Goal: Task Accomplishment & Management: Use online tool/utility

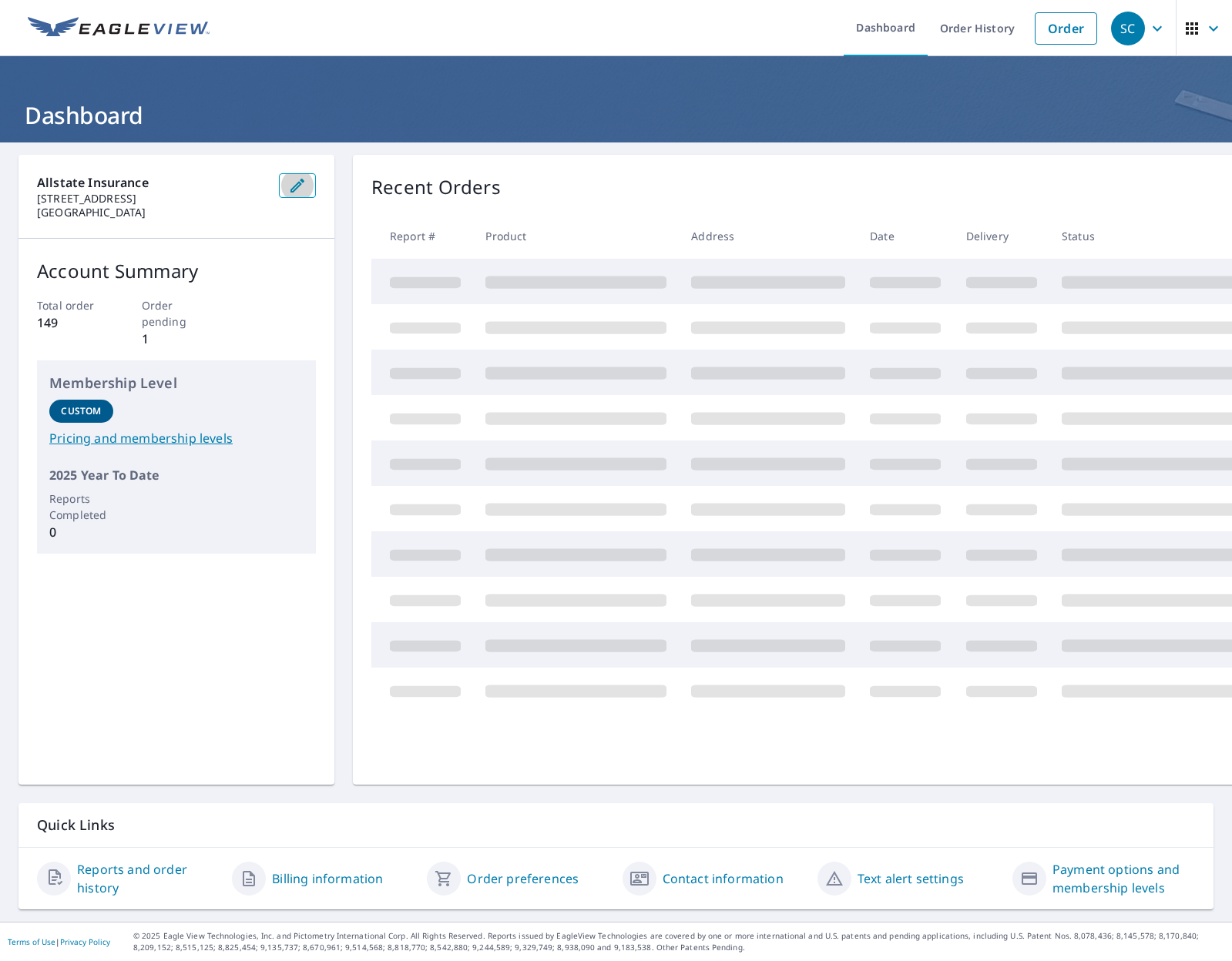
click at [286, 187] on button "button" at bounding box center [297, 185] width 37 height 24
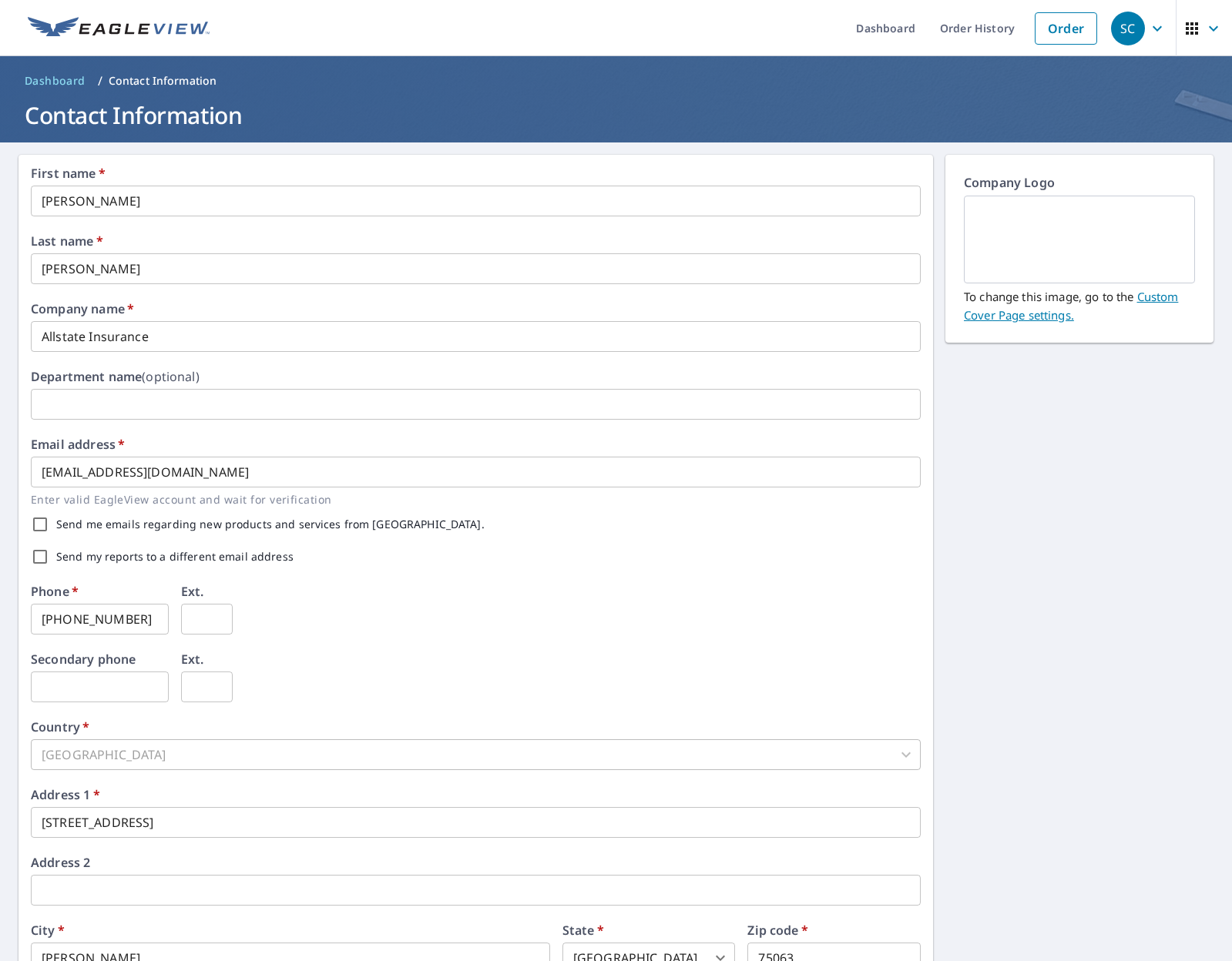
click at [160, 36] on img at bounding box center [118, 29] width 182 height 24
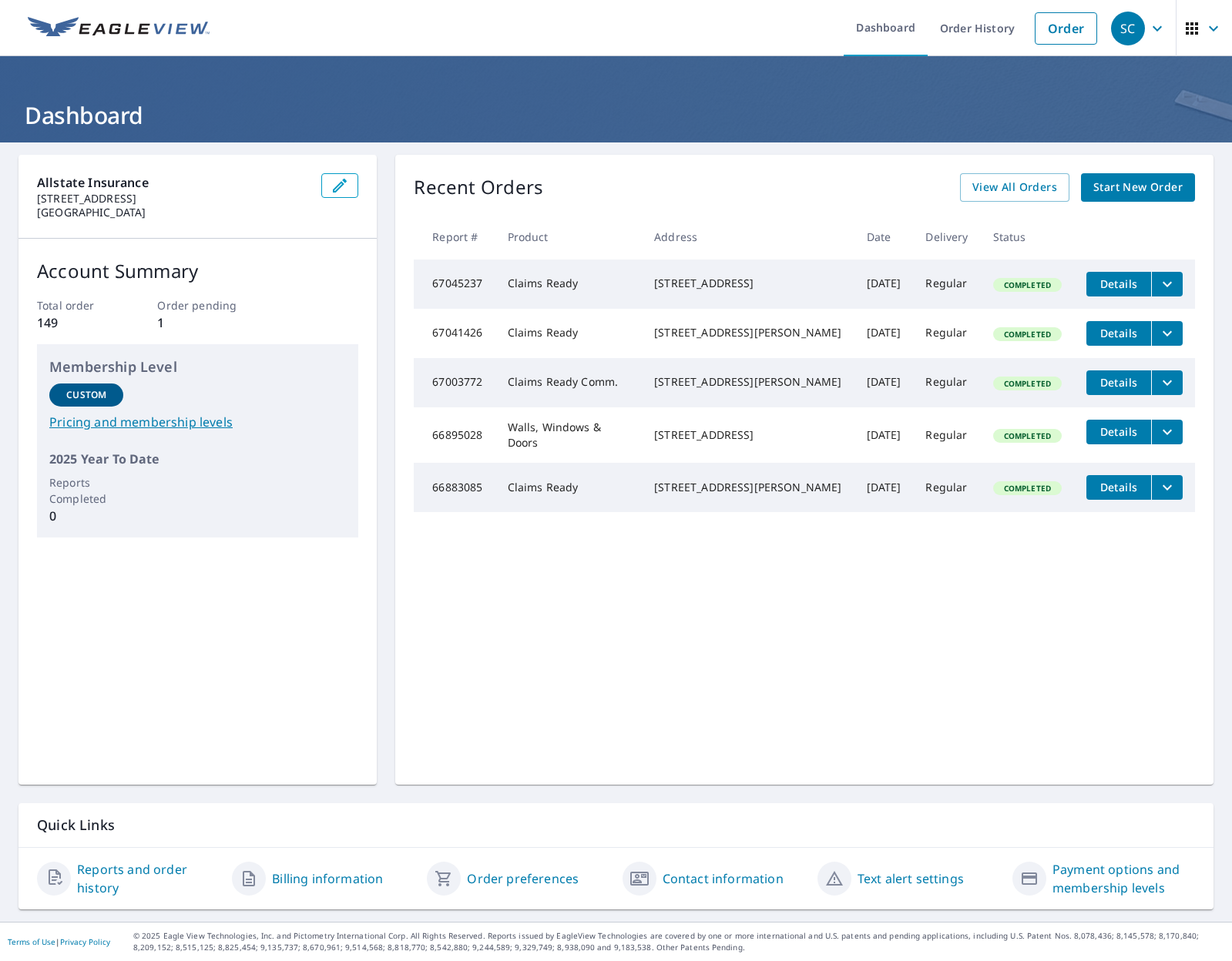
click at [1156, 185] on span "Start New Order" at bounding box center [1138, 187] width 89 height 19
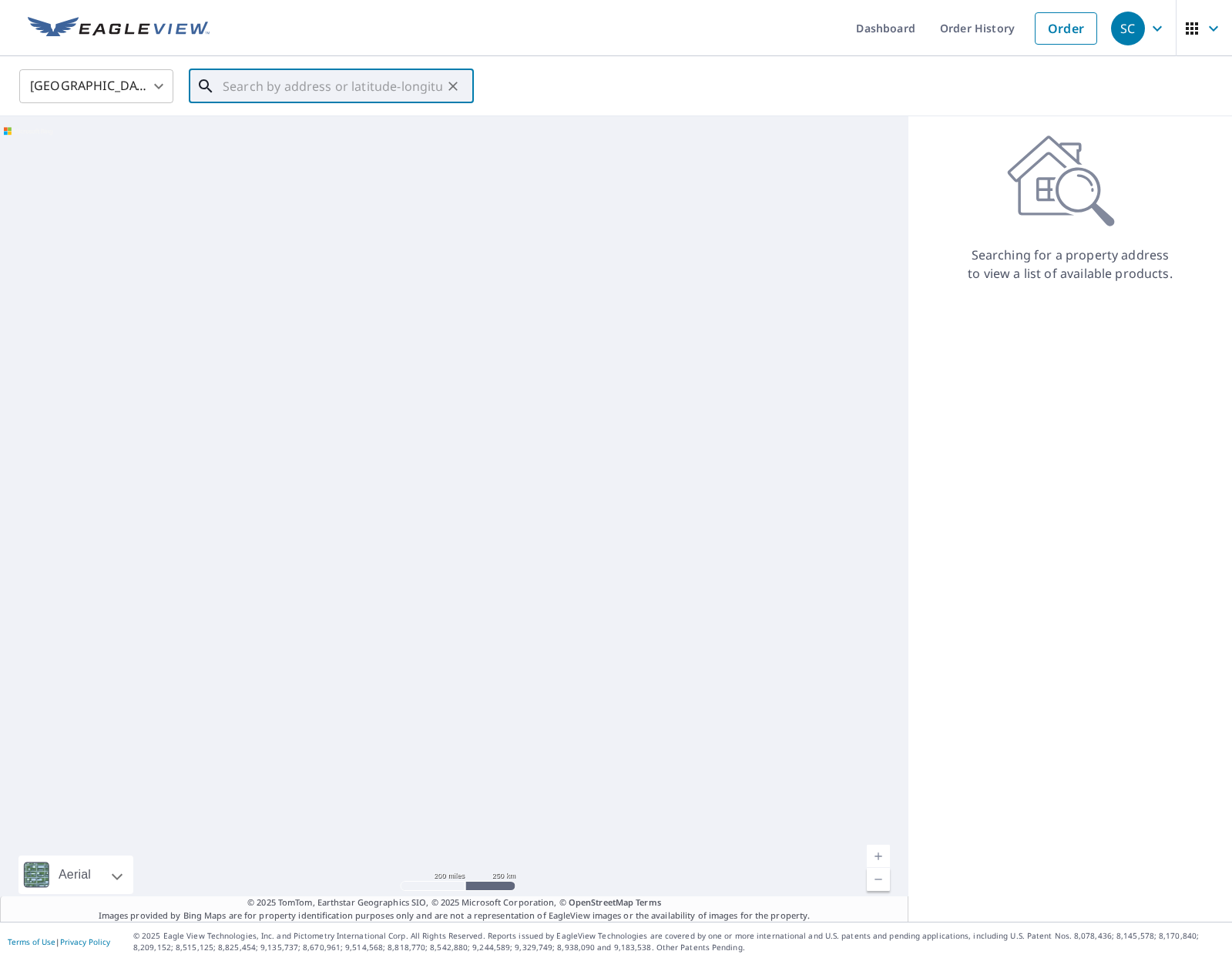
click at [278, 85] on input "text" at bounding box center [332, 86] width 219 height 43
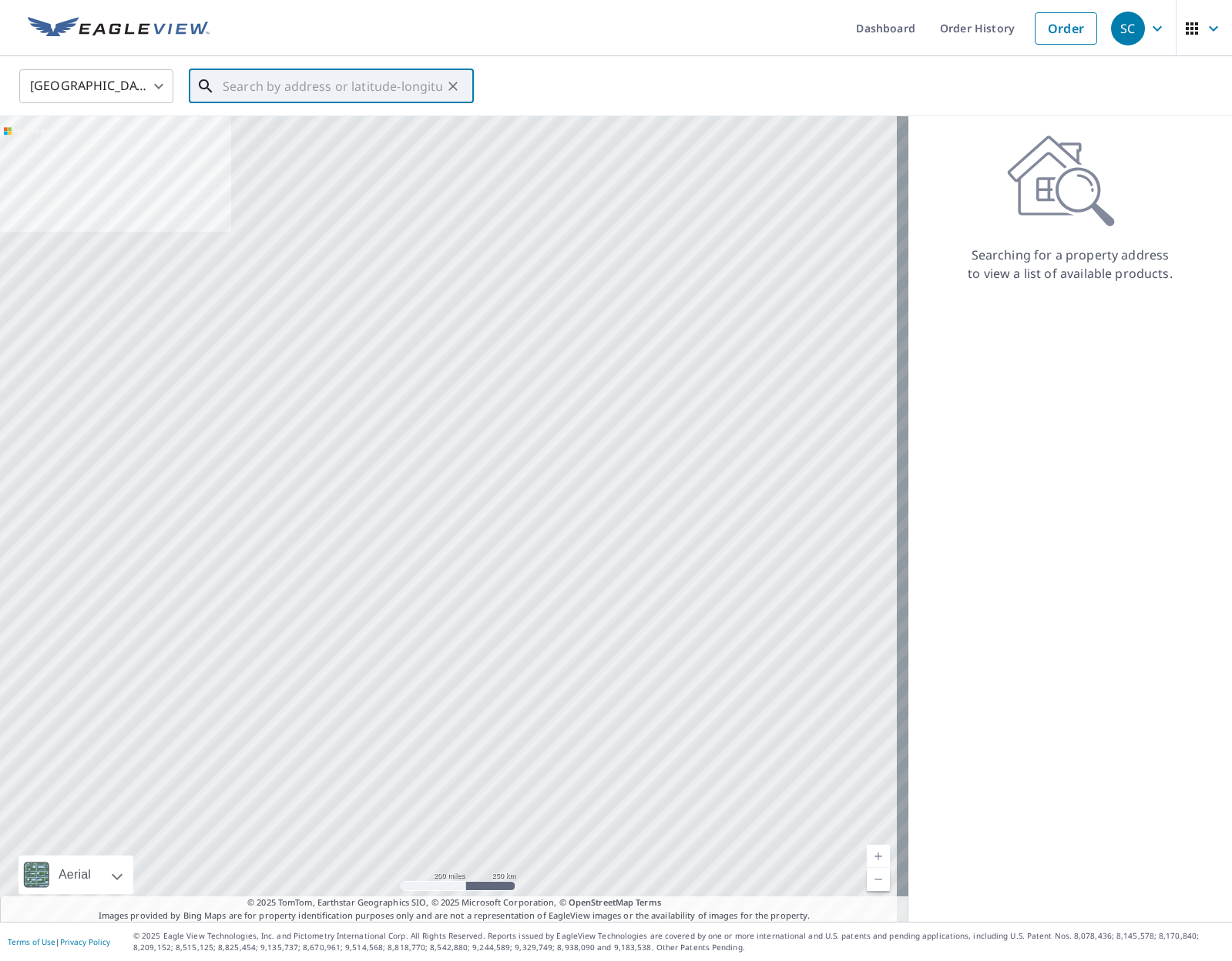
paste input "4846 SALINA"
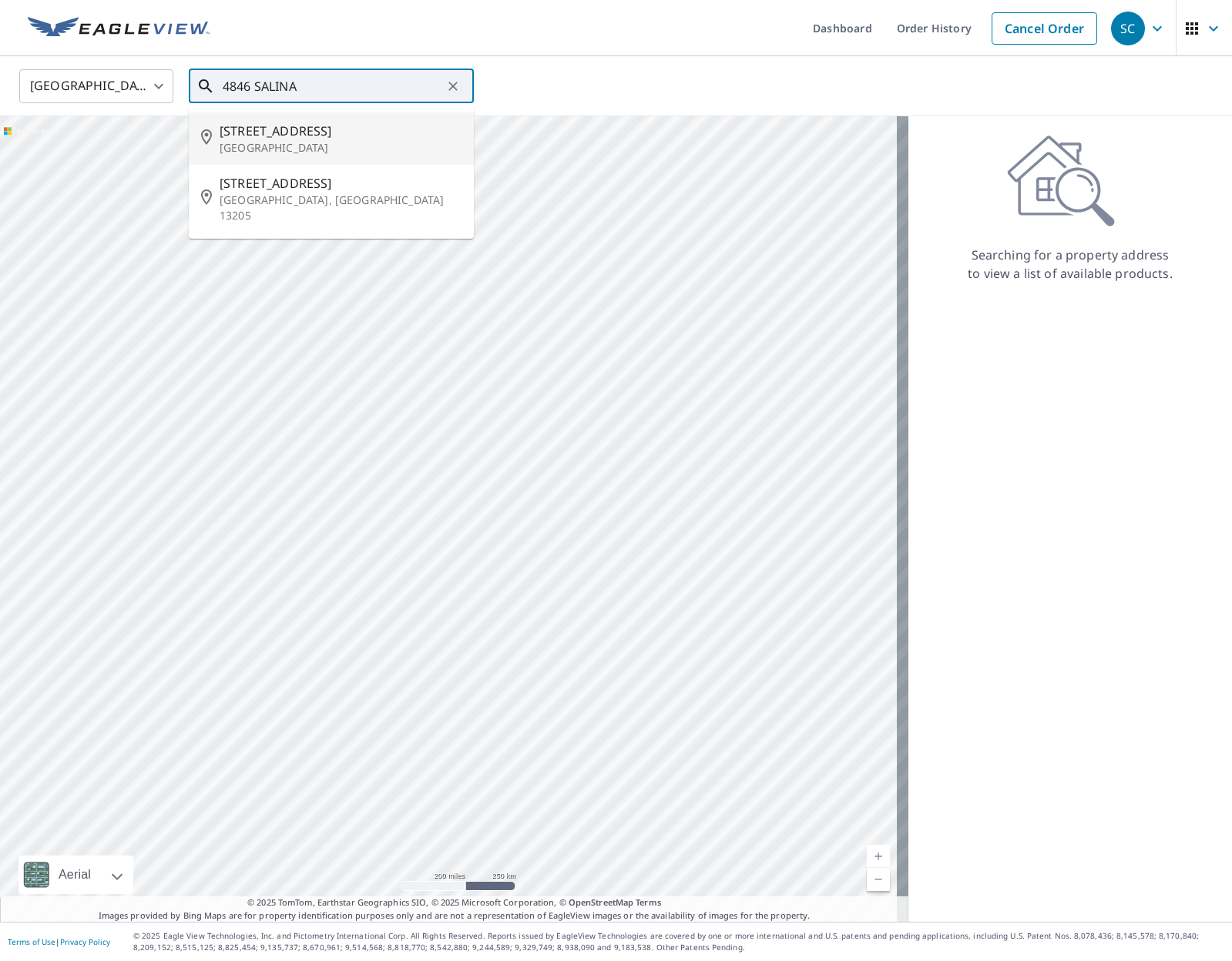
click at [281, 130] on span "[STREET_ADDRESS]" at bounding box center [340, 131] width 242 height 18
type input "[STREET_ADDRESS]"
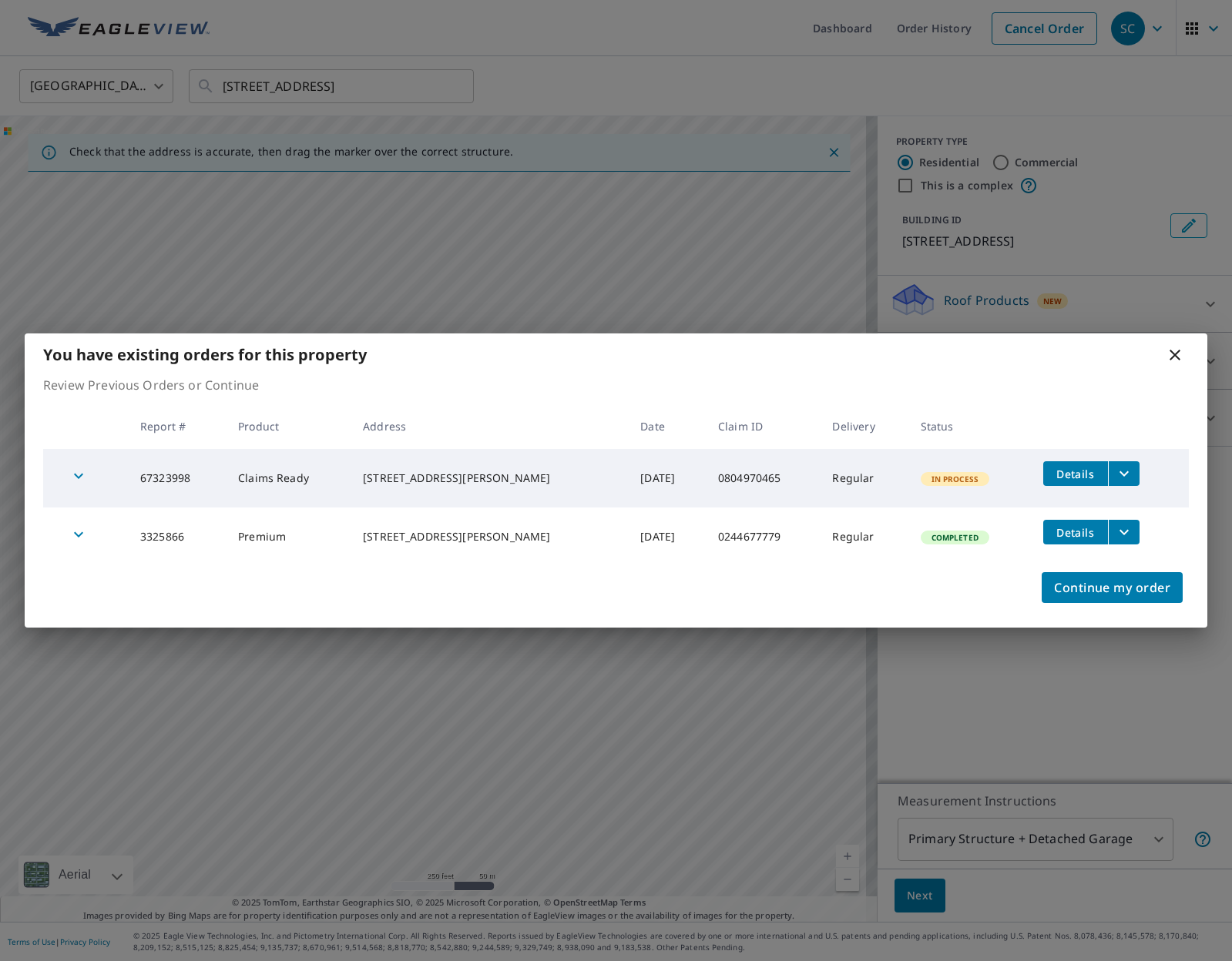
click at [1180, 358] on icon at bounding box center [1175, 355] width 18 height 18
